Goal: Navigation & Orientation: Find specific page/section

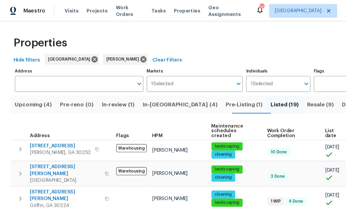
click at [68, 90] on span "Pre-reno (0)" at bounding box center [65, 90] width 29 height 8
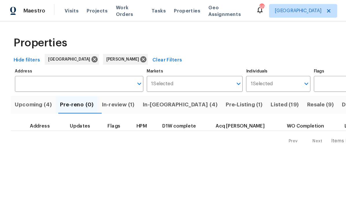
click at [232, 88] on span "Listed (19)" at bounding box center [244, 90] width 24 height 8
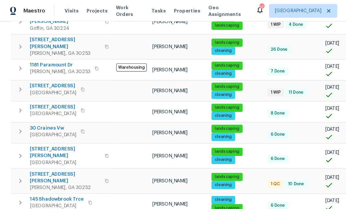
scroll to position [152, 0]
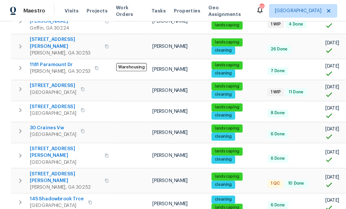
click at [41, 124] on span "45 Kendall Ln" at bounding box center [56, 130] width 61 height 12
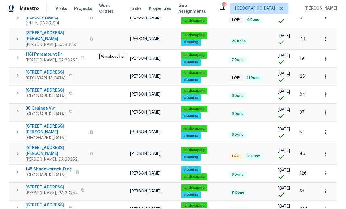
click at [328, 130] on icon "button" at bounding box center [326, 133] width 6 height 6
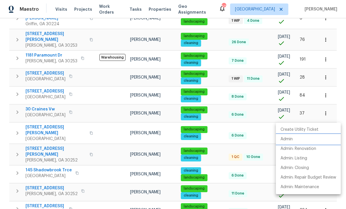
click at [296, 138] on li "Admin" at bounding box center [308, 140] width 65 height 10
click at [244, 156] on div at bounding box center [173, 104] width 346 height 209
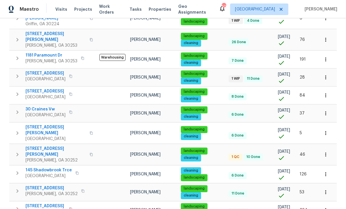
click at [224, 174] on div "landscaping" at bounding box center [202, 177] width 43 height 7
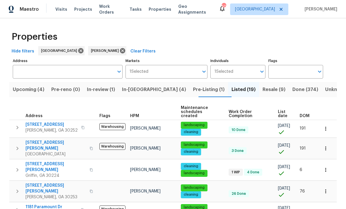
scroll to position [0, 0]
click at [263, 89] on span "Resale (9)" at bounding box center [274, 90] width 23 height 8
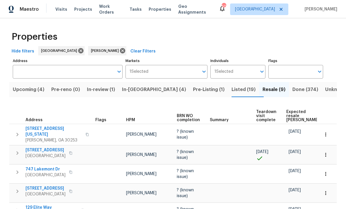
click at [232, 88] on span "Listed (19)" at bounding box center [244, 90] width 24 height 8
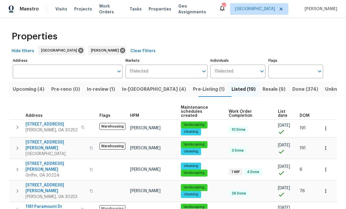
click at [293, 86] on span "Done (374)" at bounding box center [306, 90] width 26 height 8
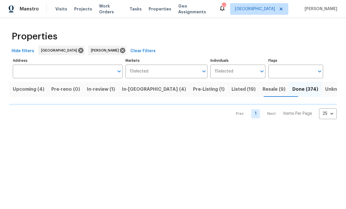
scroll to position [0, 0]
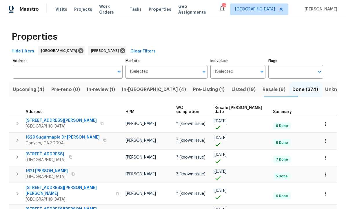
click at [235, 109] on span "Resale COE date" at bounding box center [239, 110] width 49 height 8
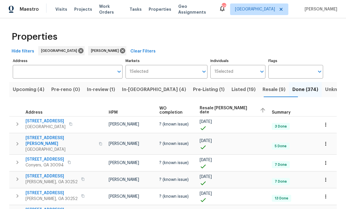
click at [236, 111] on span "Resale COE date" at bounding box center [227, 110] width 55 height 8
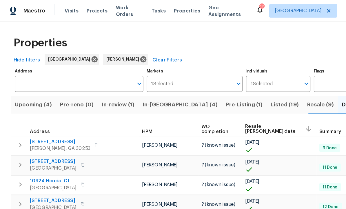
click at [232, 86] on span "Listed (19)" at bounding box center [244, 90] width 24 height 8
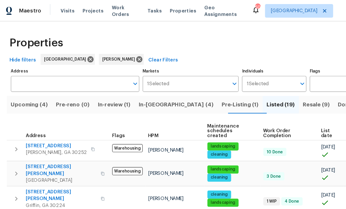
click at [41, 161] on span "111 Cynthia Cir" at bounding box center [56, 167] width 61 height 12
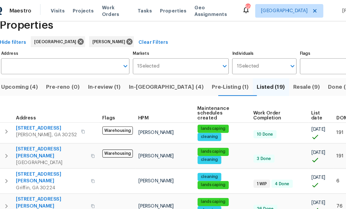
scroll to position [16, 0]
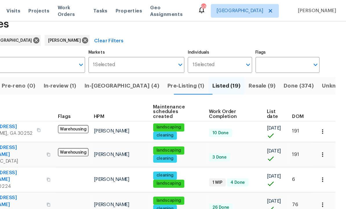
click at [323, 151] on icon "button" at bounding box center [326, 154] width 6 height 6
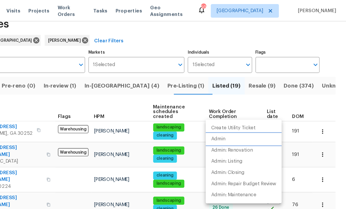
click at [226, 118] on li "Admin" at bounding box center [258, 119] width 65 height 10
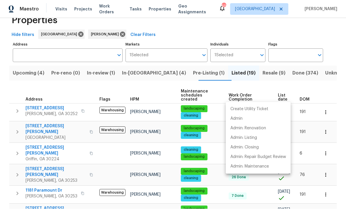
click at [66, 172] on div at bounding box center [173, 104] width 346 height 209
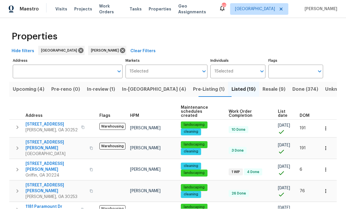
scroll to position [0, 0]
click at [232, 86] on span "Listed (19)" at bounding box center [244, 90] width 24 height 8
click at [193, 86] on span "Pre-Listing (1)" at bounding box center [209, 90] width 32 height 8
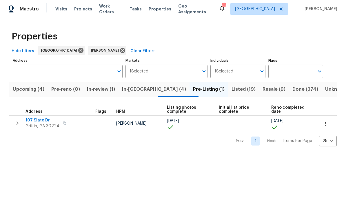
click at [232, 86] on span "Listed (19)" at bounding box center [244, 90] width 24 height 8
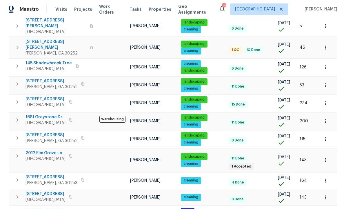
scroll to position [258, 0]
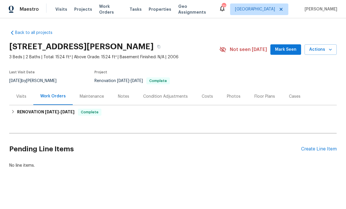
click at [160, 98] on div "Condition Adjustments" at bounding box center [165, 97] width 45 height 6
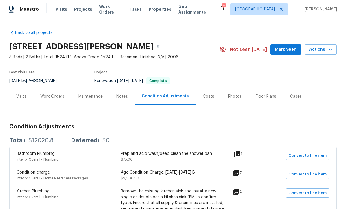
click at [52, 95] on div "Work Orders" at bounding box center [52, 97] width 24 height 6
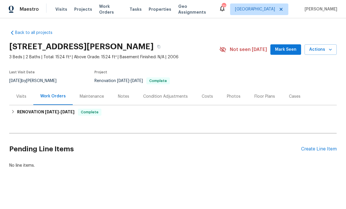
click at [23, 97] on div "Visits" at bounding box center [21, 97] width 10 height 6
click at [209, 96] on div "Costs" at bounding box center [207, 97] width 11 height 6
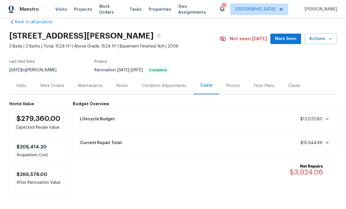
scroll to position [10, 0]
click at [159, 84] on div "Condition Adjustments" at bounding box center [164, 86] width 45 height 6
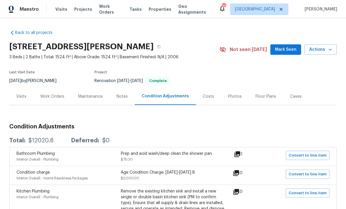
click at [54, 95] on div "Work Orders" at bounding box center [52, 97] width 24 height 6
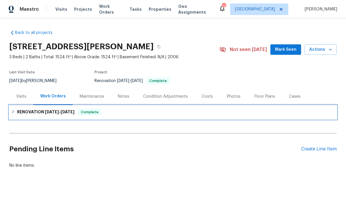
click at [62, 111] on span "8/27/25 - 9/5/25" at bounding box center [60, 112] width 30 height 4
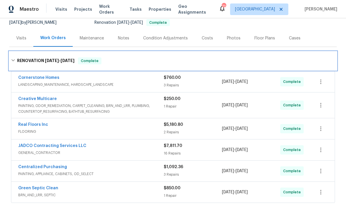
scroll to position [59, 0]
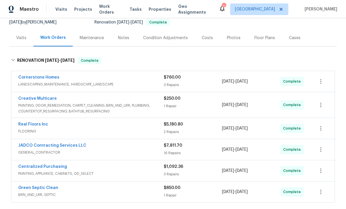
click at [68, 147] on link "JADCO Contracting Services LLC" at bounding box center [52, 146] width 68 height 4
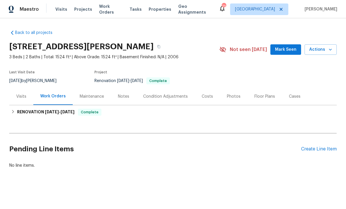
click at [125, 99] on div "Notes" at bounding box center [123, 96] width 25 height 17
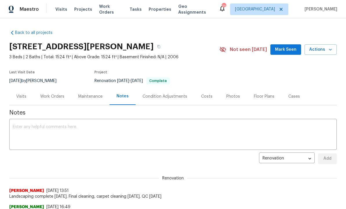
click at [204, 99] on div "Costs" at bounding box center [206, 97] width 11 height 6
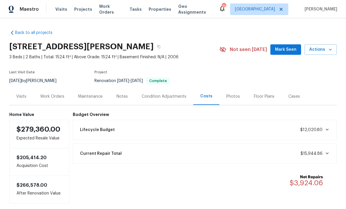
click at [234, 96] on div "Photos" at bounding box center [233, 97] width 14 height 6
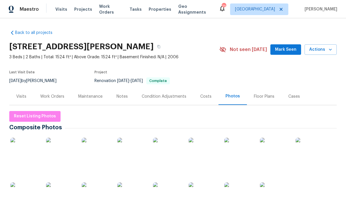
click at [88, 95] on div "Maintenance" at bounding box center [90, 97] width 24 height 6
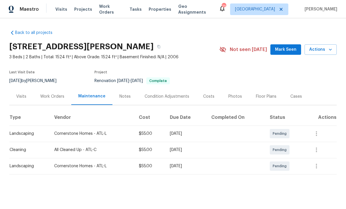
click at [55, 95] on div "Work Orders" at bounding box center [52, 97] width 24 height 6
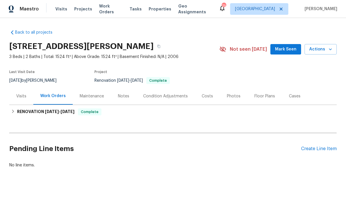
click at [165, 95] on div "Condition Adjustments" at bounding box center [165, 97] width 45 height 6
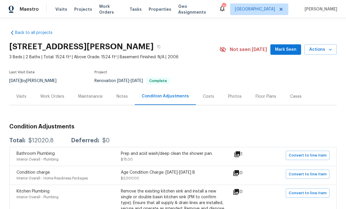
click at [54, 95] on div "Work Orders" at bounding box center [52, 97] width 24 height 6
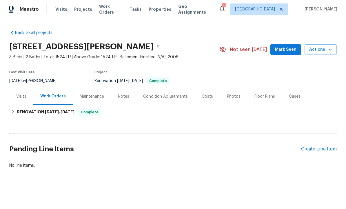
click at [124, 93] on div "Notes" at bounding box center [123, 96] width 25 height 17
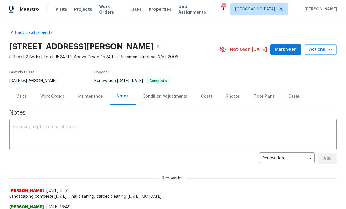
click at [53, 98] on div "Work Orders" at bounding box center [52, 97] width 24 height 6
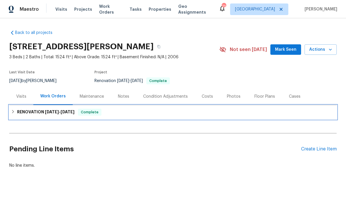
click at [71, 114] on span "[DATE]" at bounding box center [68, 112] width 14 height 4
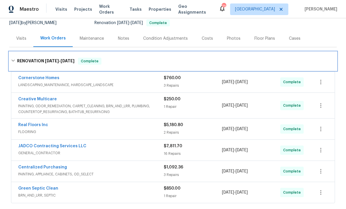
scroll to position [59, 0]
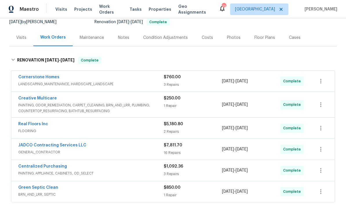
click at [43, 125] on link "Real Floors Inc" at bounding box center [33, 124] width 30 height 4
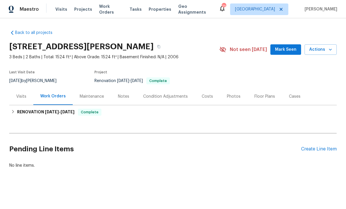
click at [166, 95] on div "Condition Adjustments" at bounding box center [165, 97] width 45 height 6
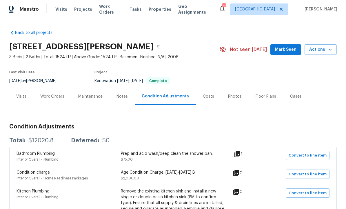
click at [51, 96] on div "Work Orders" at bounding box center [52, 97] width 24 height 6
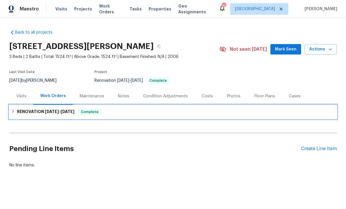
click at [57, 110] on span "[DATE]" at bounding box center [52, 112] width 14 height 4
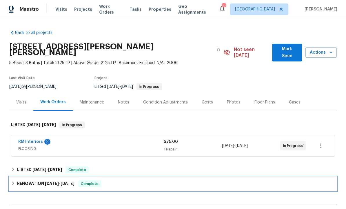
click at [56, 182] on span "[DATE]" at bounding box center [52, 184] width 14 height 4
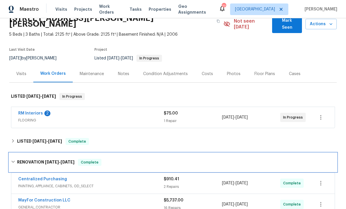
scroll to position [31, 0]
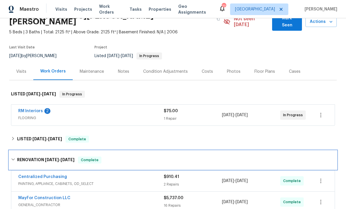
click at [42, 157] on h6 "RENOVATION [DATE] - [DATE]" at bounding box center [45, 160] width 57 height 7
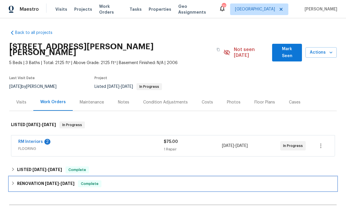
scroll to position [0, 0]
